Goal: Task Accomplishment & Management: Use online tool/utility

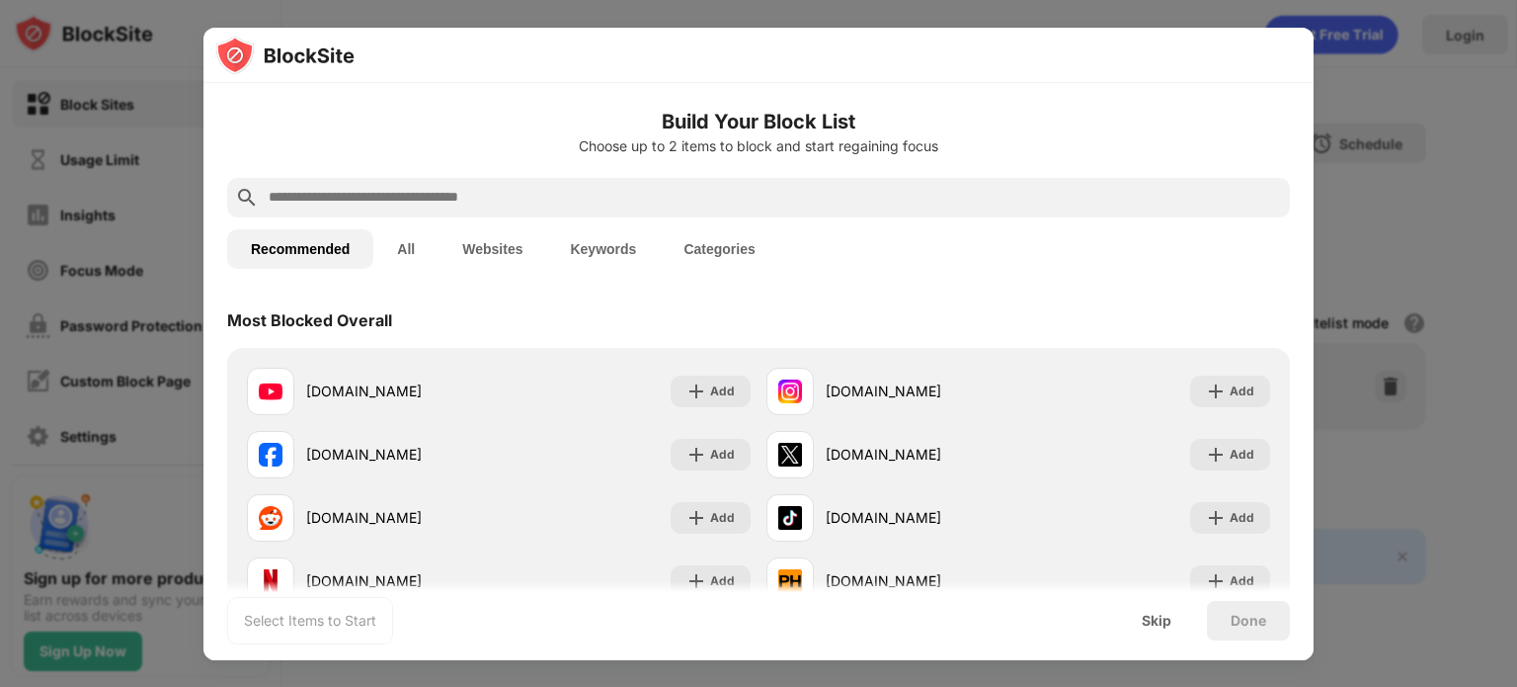
click at [503, 196] on input "text" at bounding box center [775, 198] width 1016 height 24
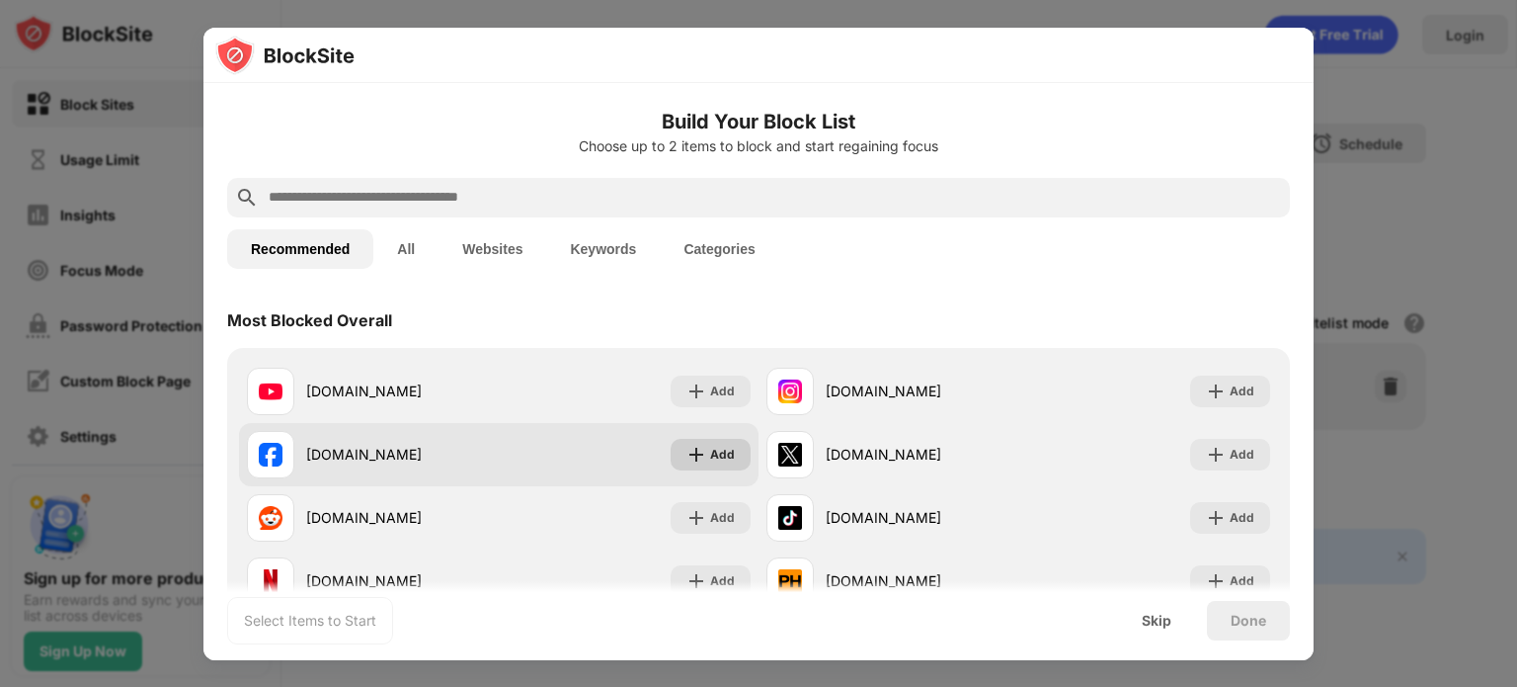
click at [716, 452] on div "Add" at bounding box center [722, 455] width 25 height 20
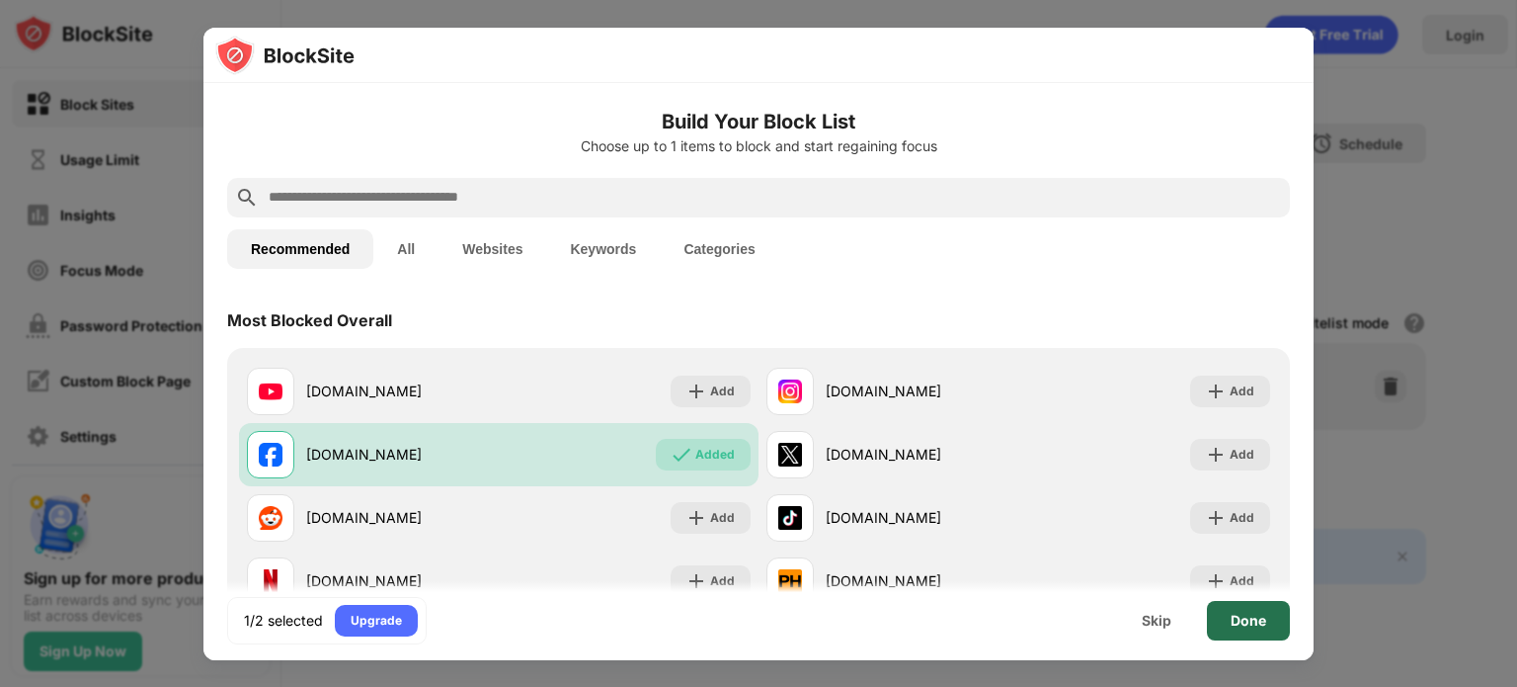
click at [1237, 613] on div "Done" at bounding box center [1249, 620] width 36 height 16
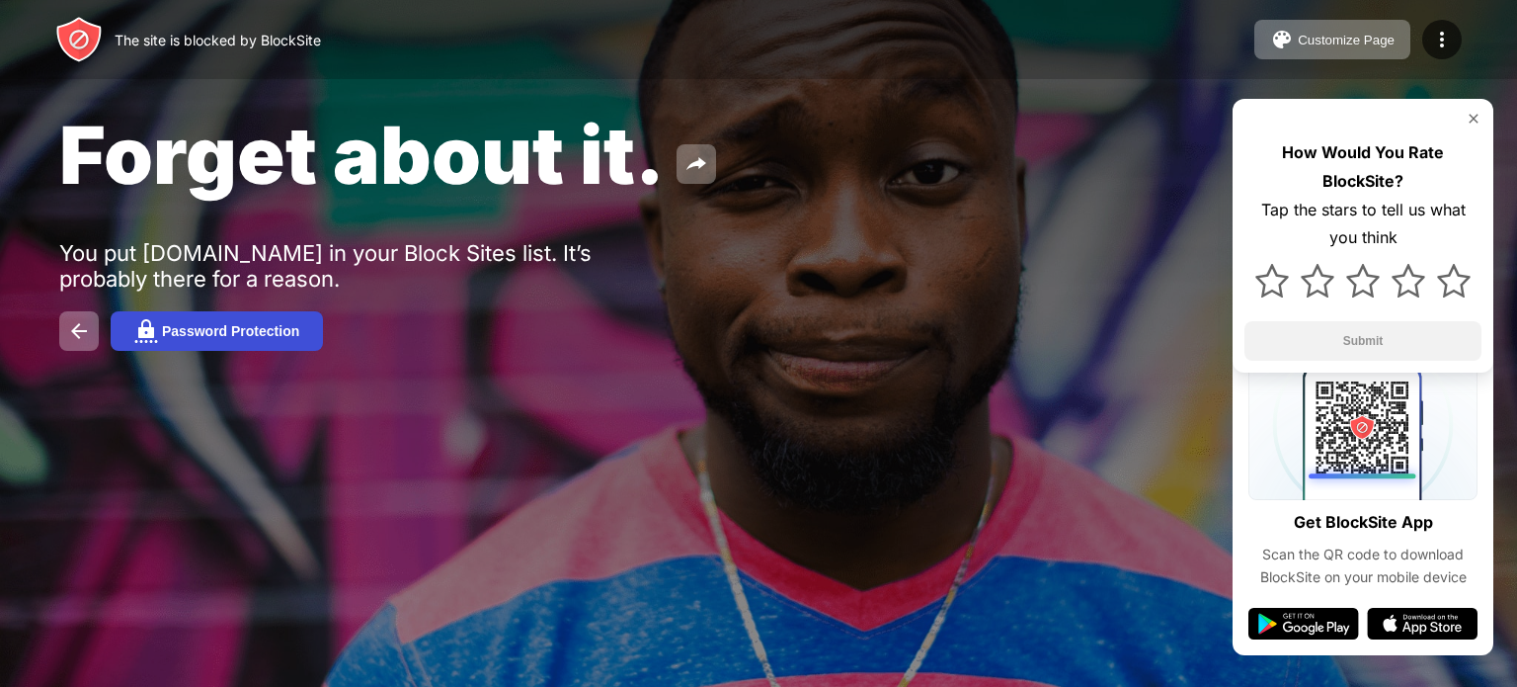
drag, startPoint x: 1225, startPoint y: 10, endPoint x: 268, endPoint y: 326, distance: 1008.1
click at [268, 326] on div "Password Protection" at bounding box center [230, 331] width 137 height 16
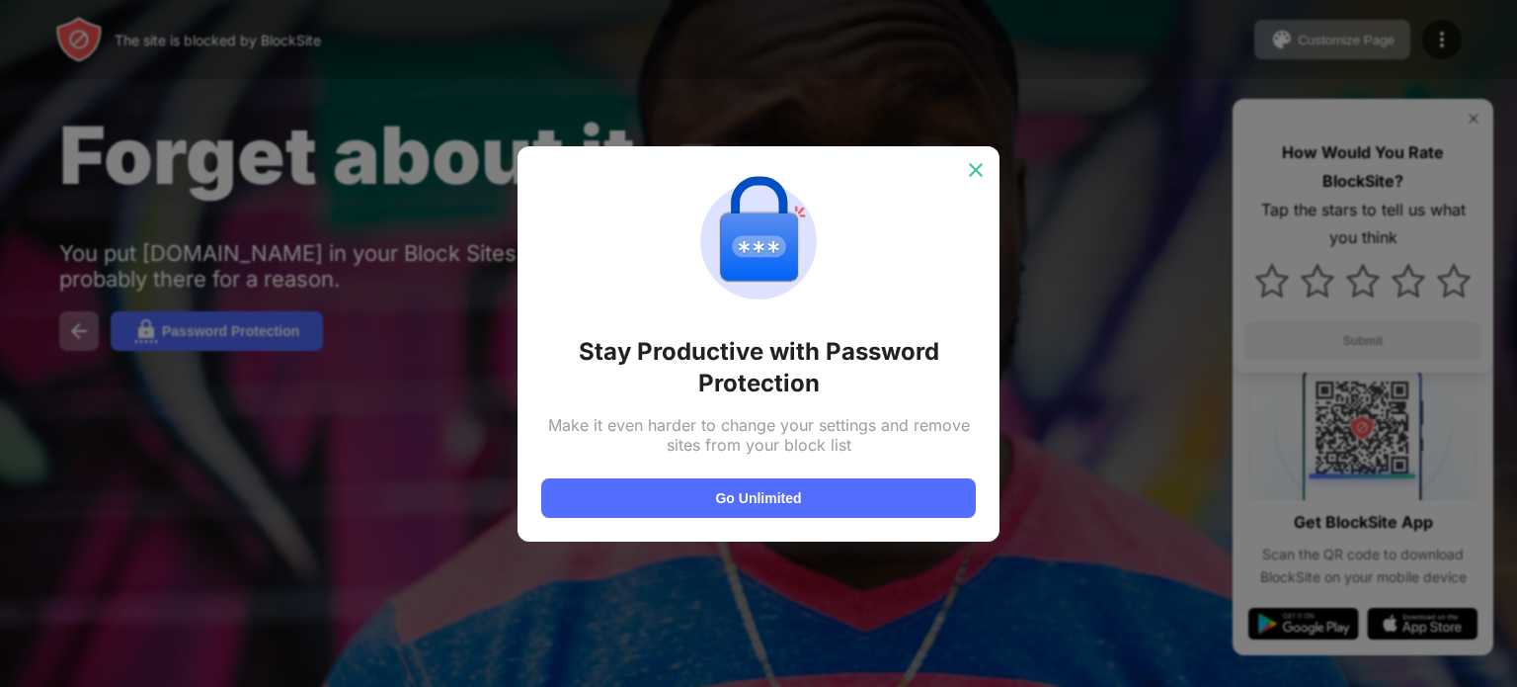
click at [975, 167] on img at bounding box center [976, 170] width 20 height 20
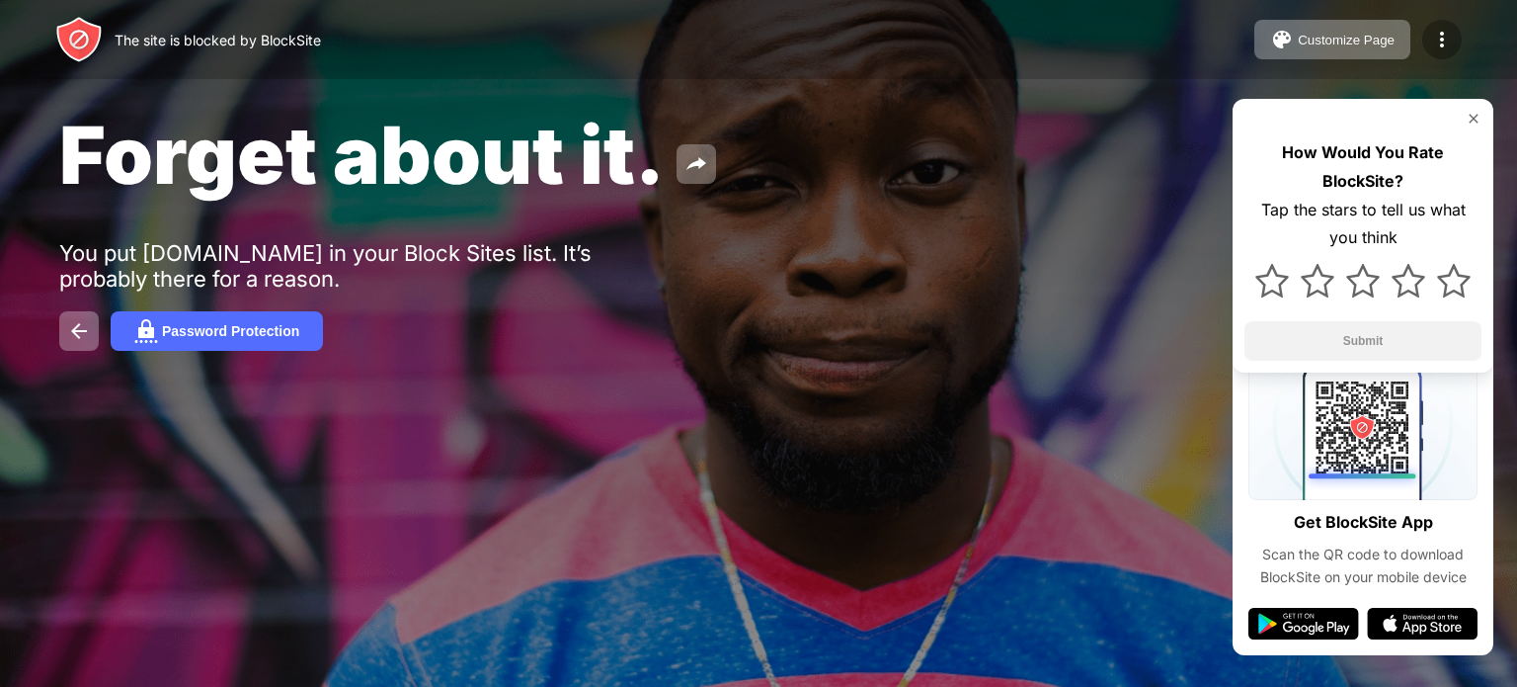
click at [1440, 38] on img at bounding box center [1442, 40] width 24 height 24
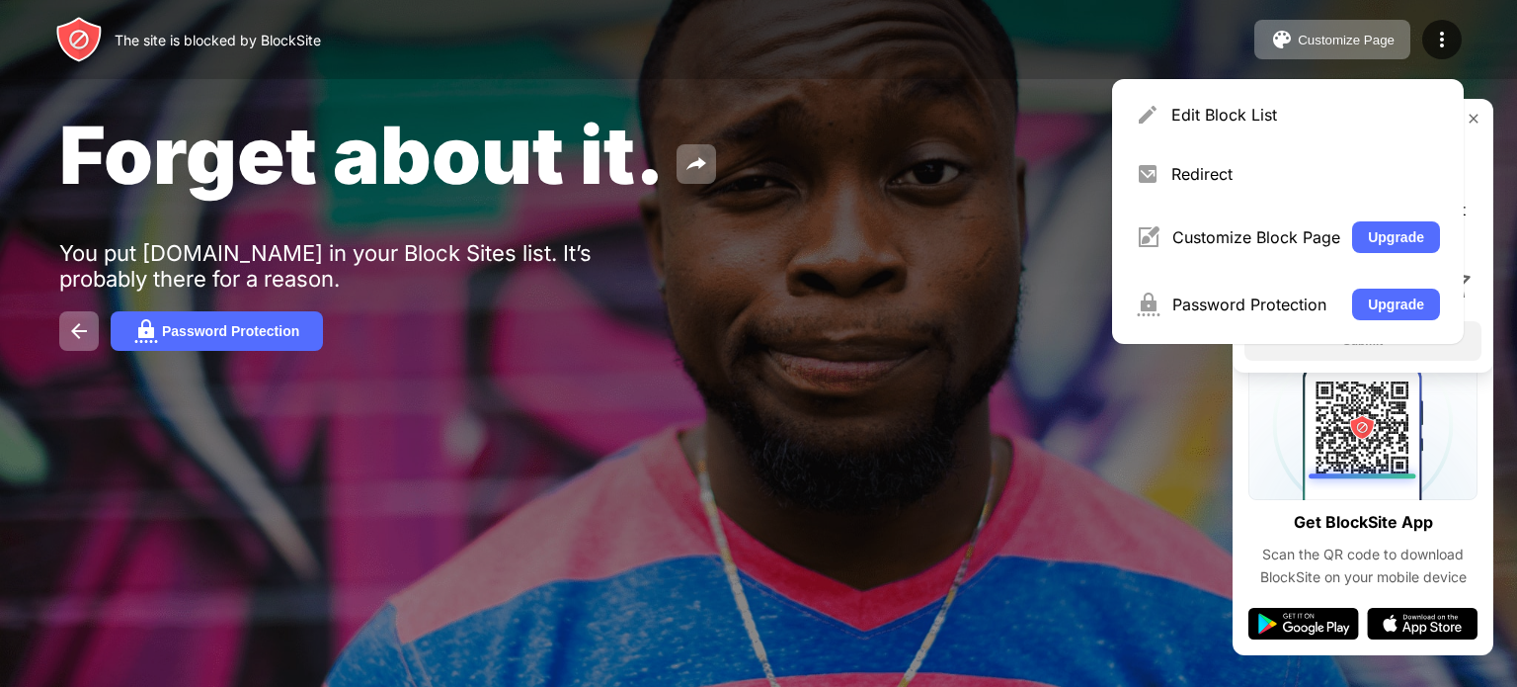
click at [766, 337] on div "Password Protection" at bounding box center [758, 331] width 1399 height 40
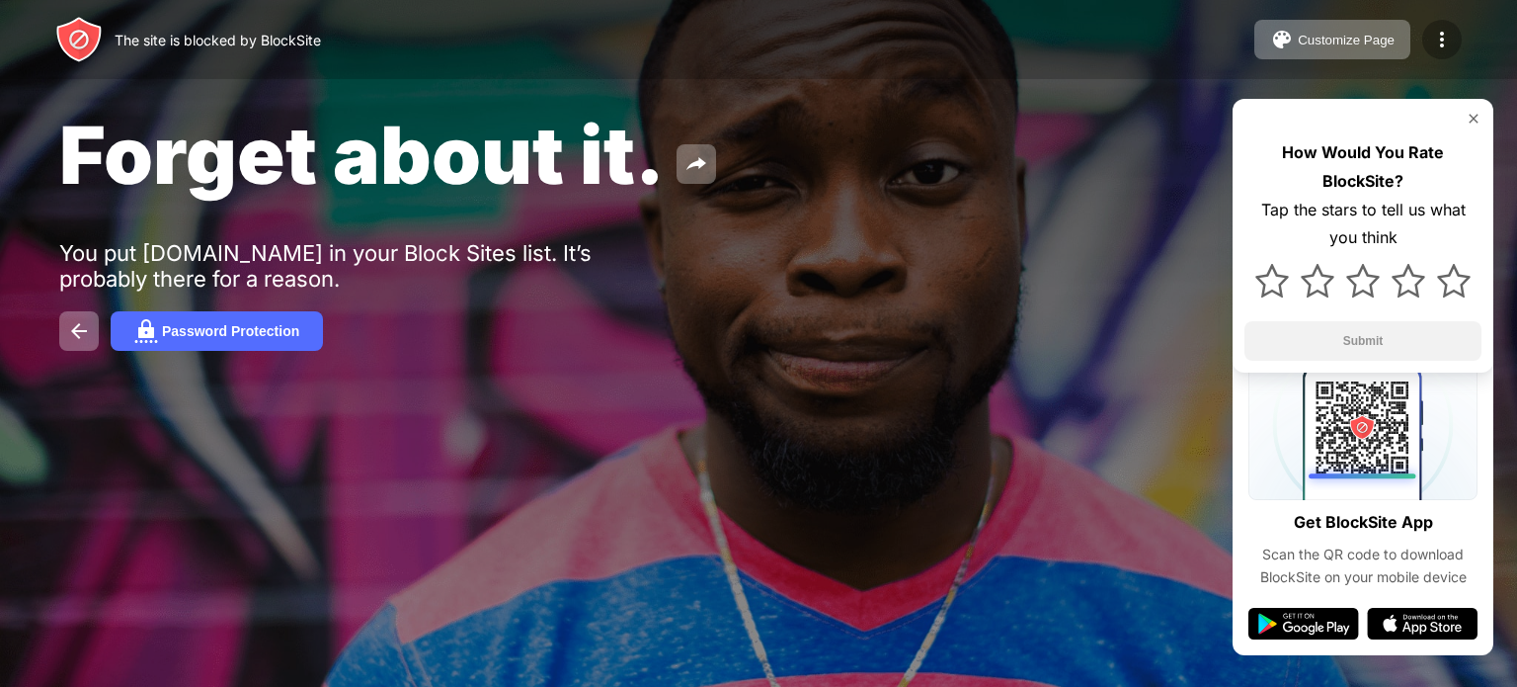
click at [1461, 41] on div at bounding box center [1443, 40] width 40 height 40
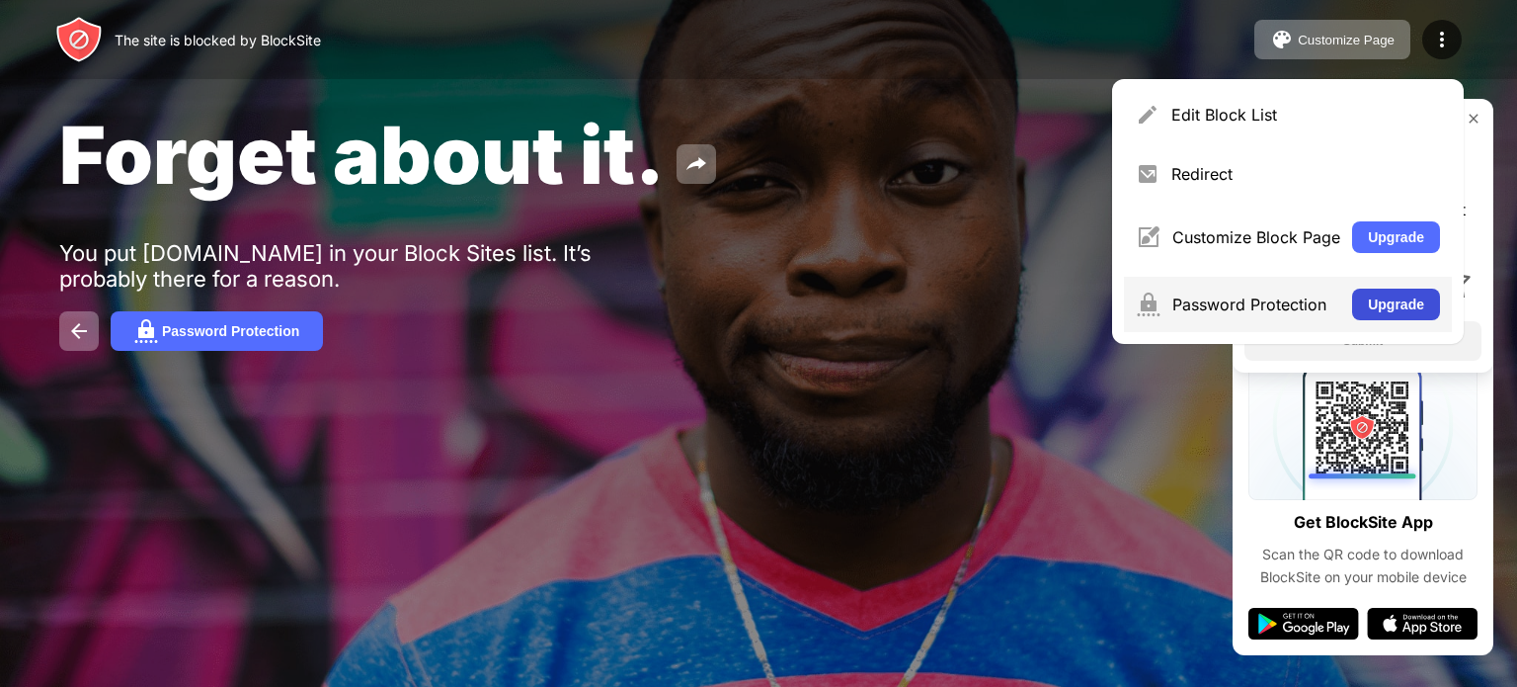
click at [1410, 314] on button "Upgrade" at bounding box center [1396, 304] width 88 height 32
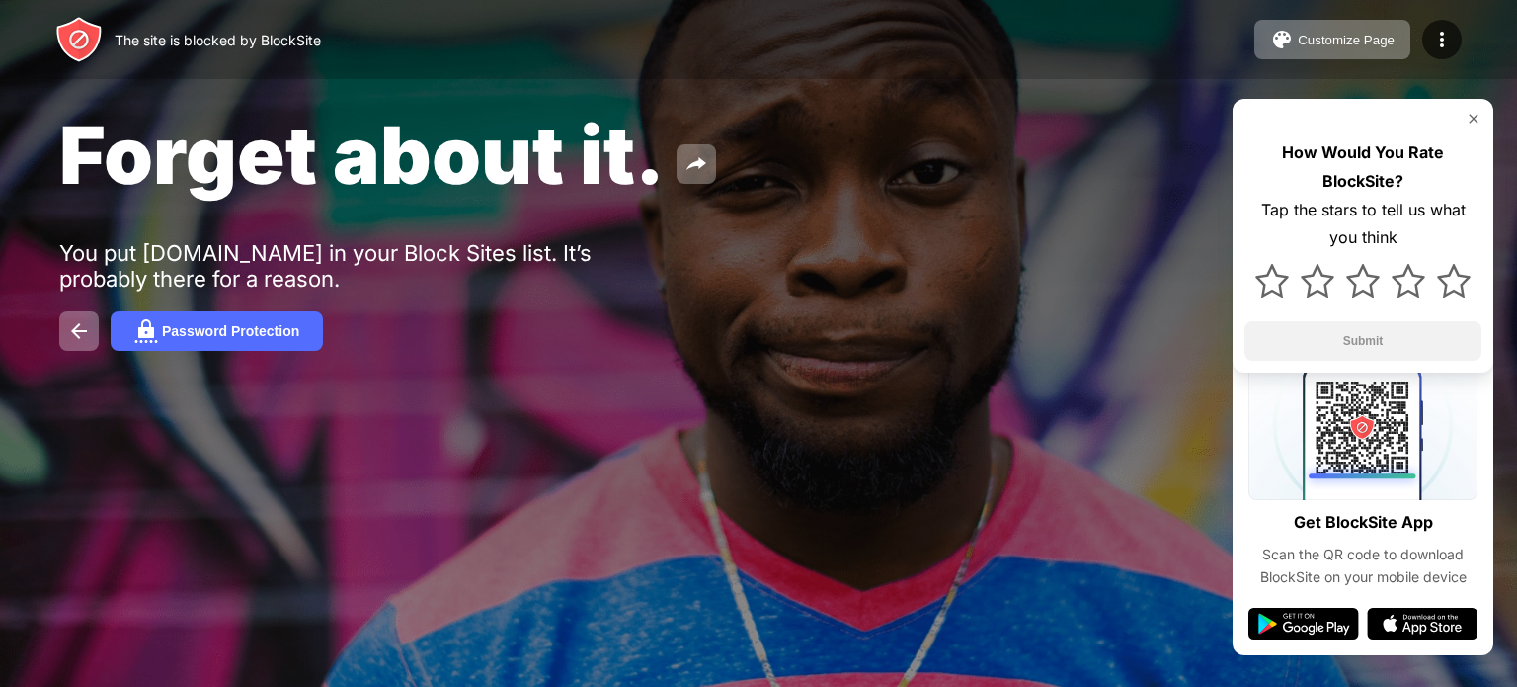
click at [1486, 118] on div "How Would You Rate BlockSite? Tap the stars to tell us what you think Submit" at bounding box center [1363, 236] width 261 height 274
click at [1469, 118] on img at bounding box center [1474, 119] width 16 height 16
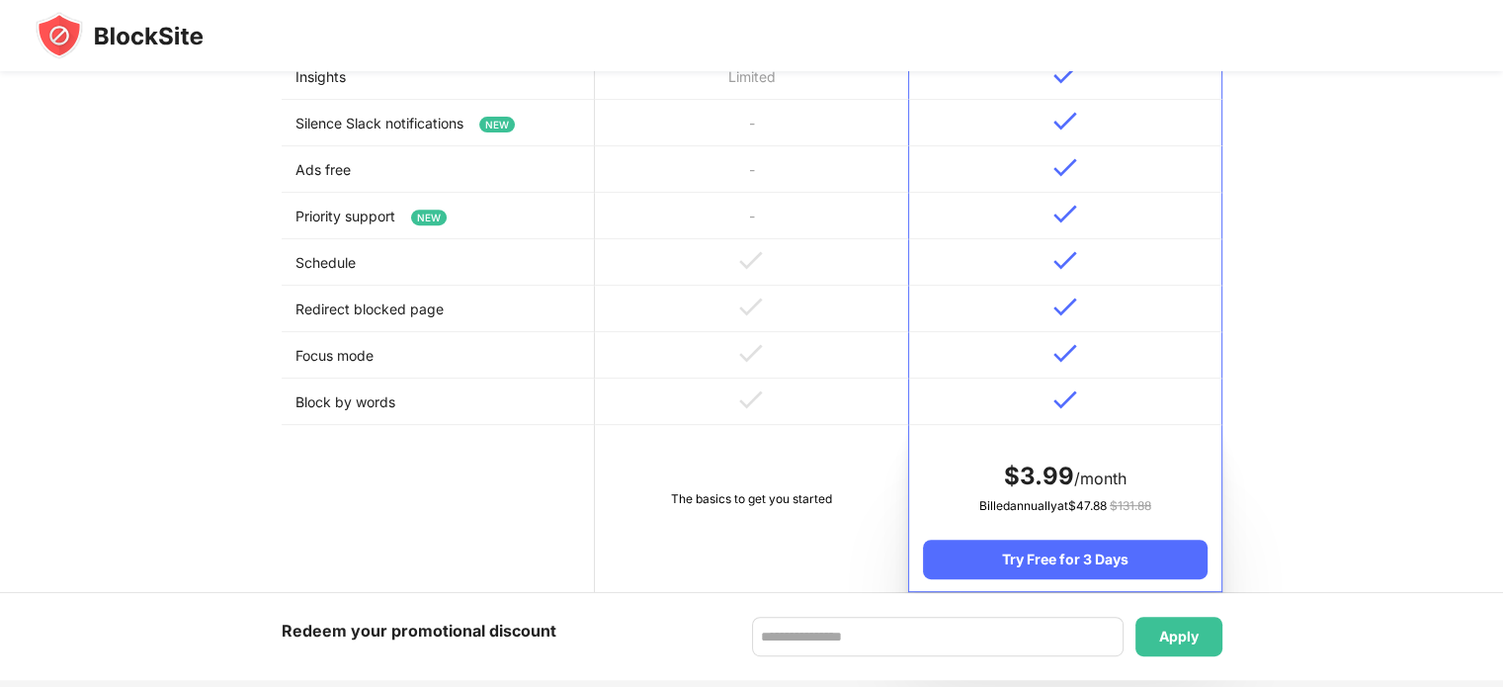
scroll to position [988, 0]
